Goal: Check status: Check status

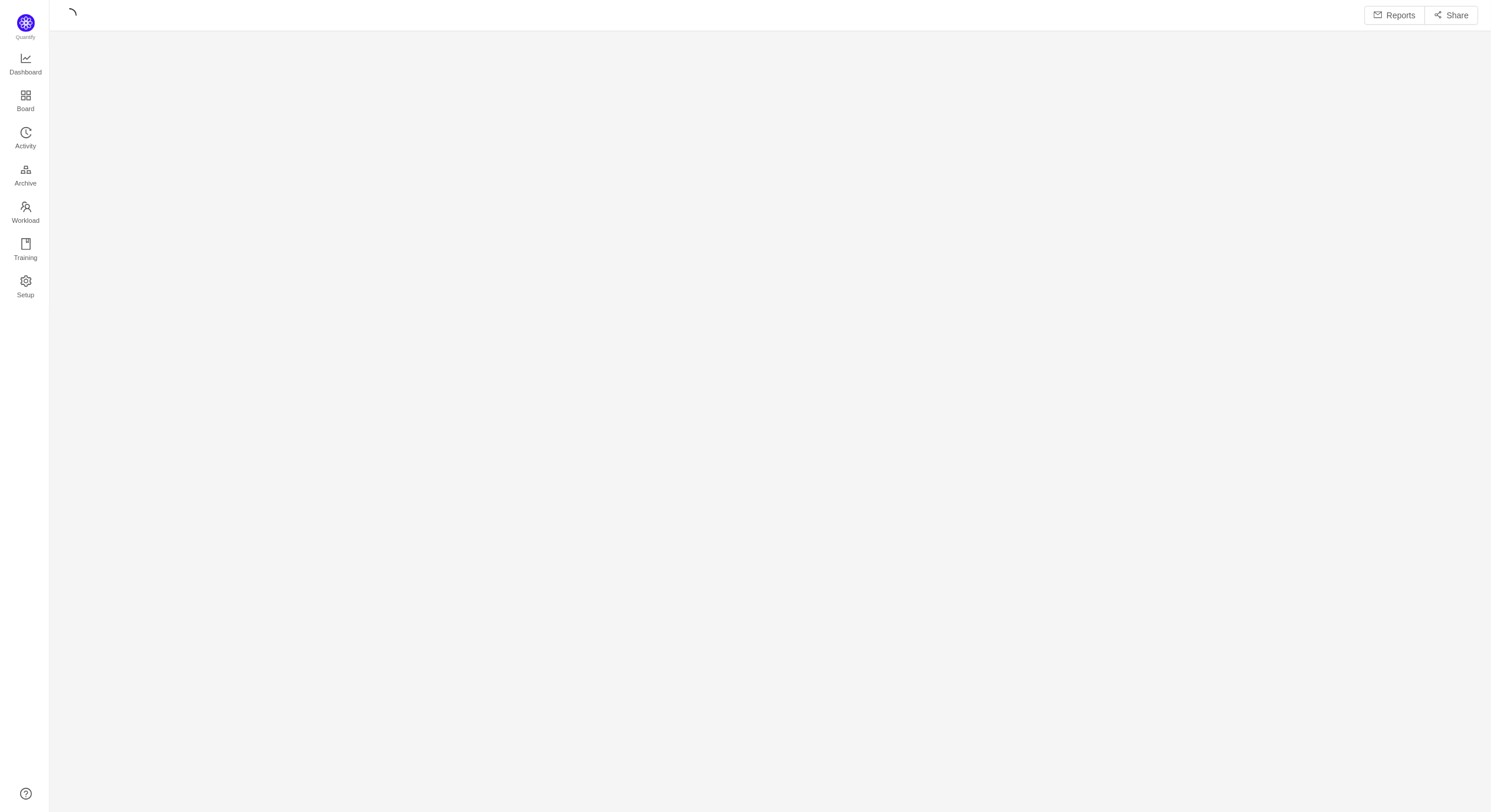
scroll to position [795, 1416]
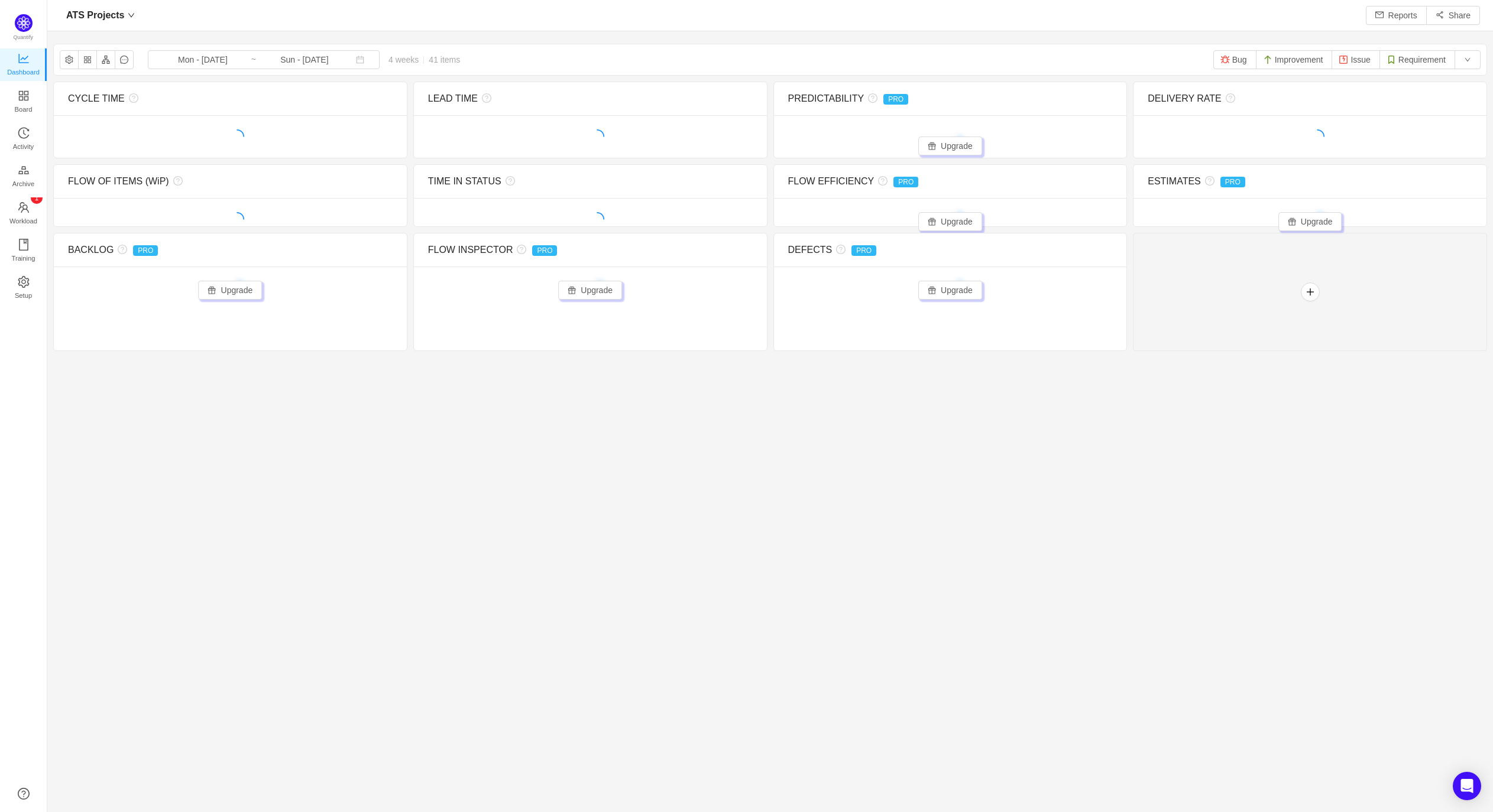
scroll to position [792, 1416]
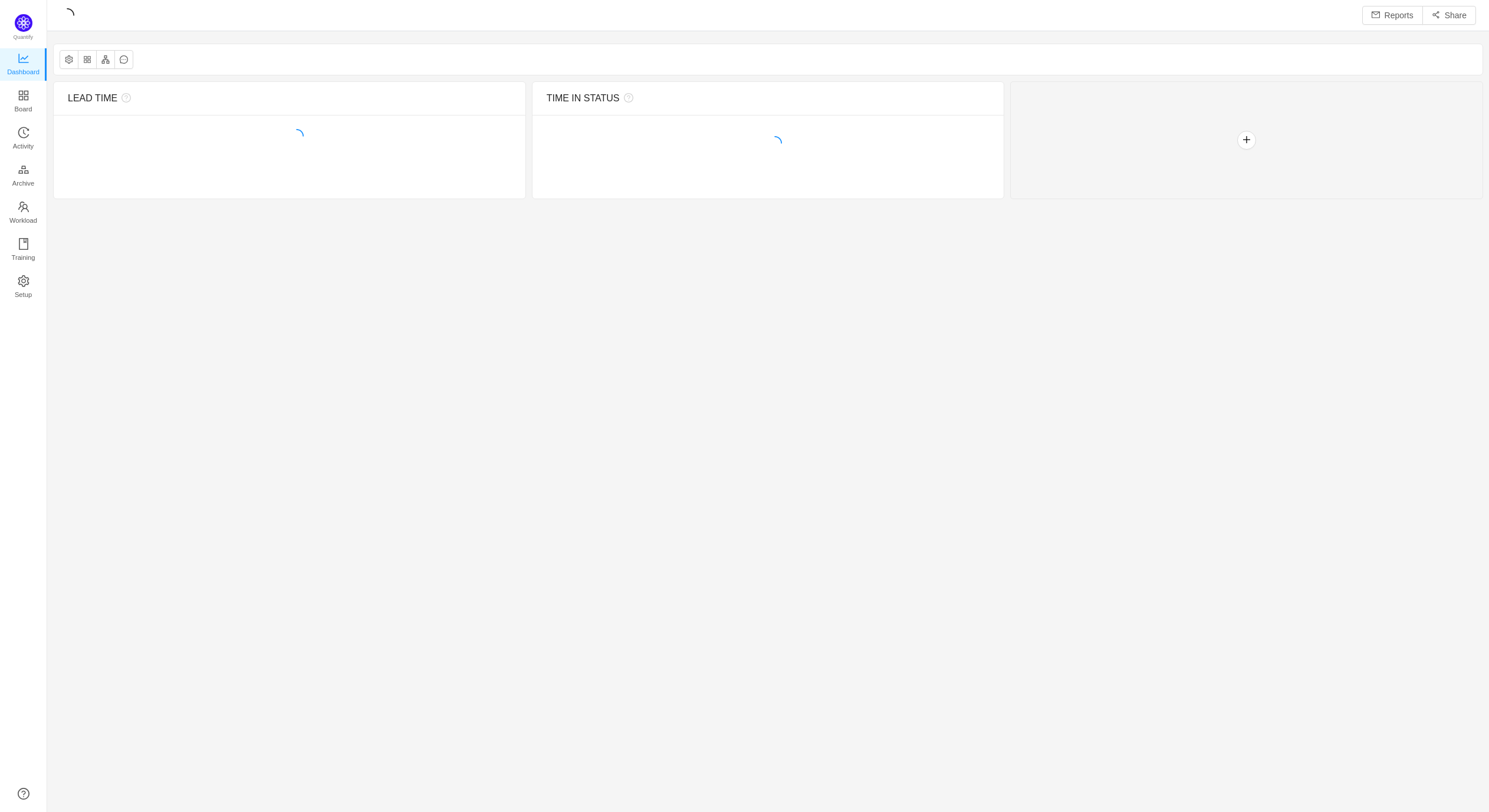
scroll to position [792, 1412]
